Goal: Use online tool/utility: Utilize a website feature to perform a specific function

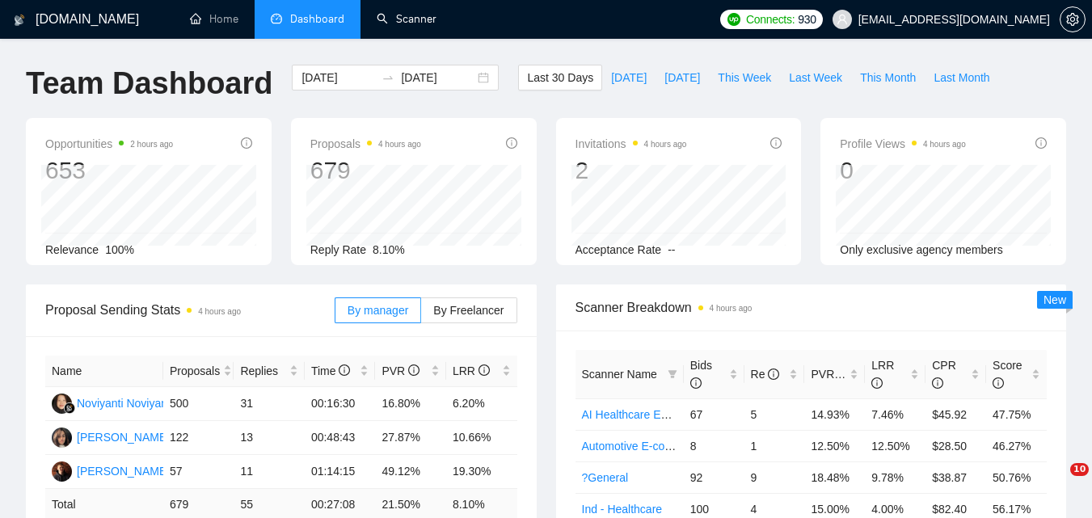
click at [418, 26] on link "Scanner" at bounding box center [407, 19] width 60 height 14
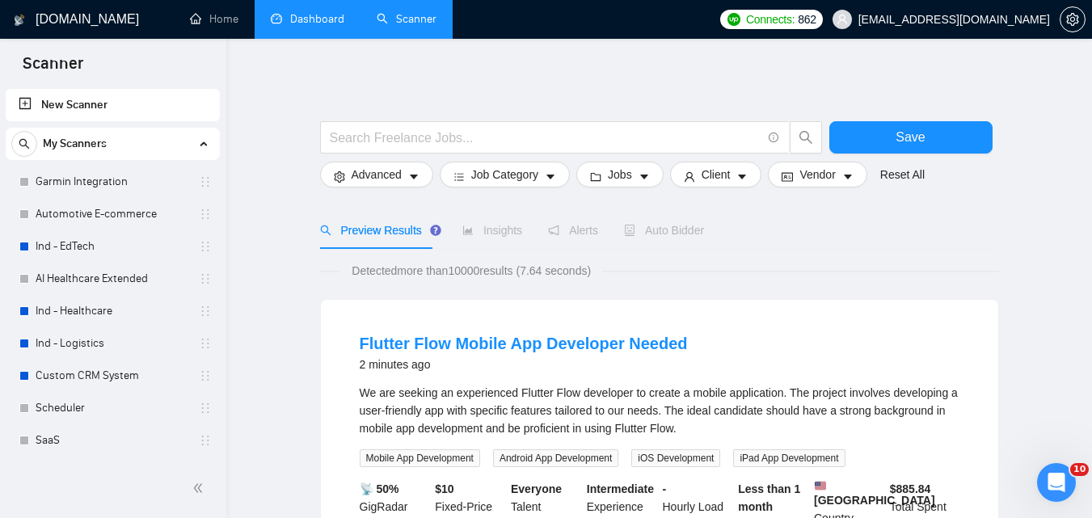
click at [324, 26] on link "Dashboard" at bounding box center [308, 19] width 74 height 14
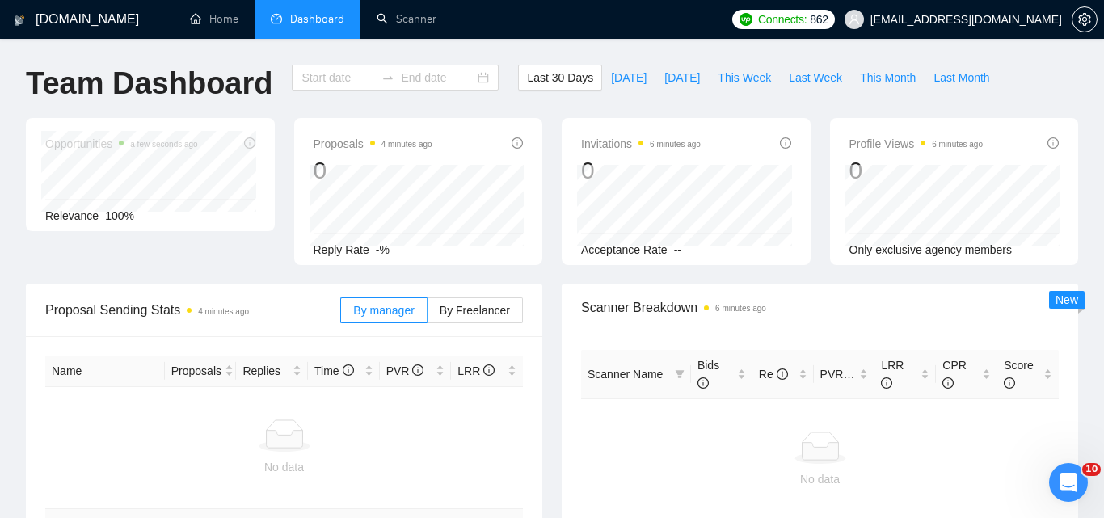
type input "[DATE]"
